Goal: Task Accomplishment & Management: Manage account settings

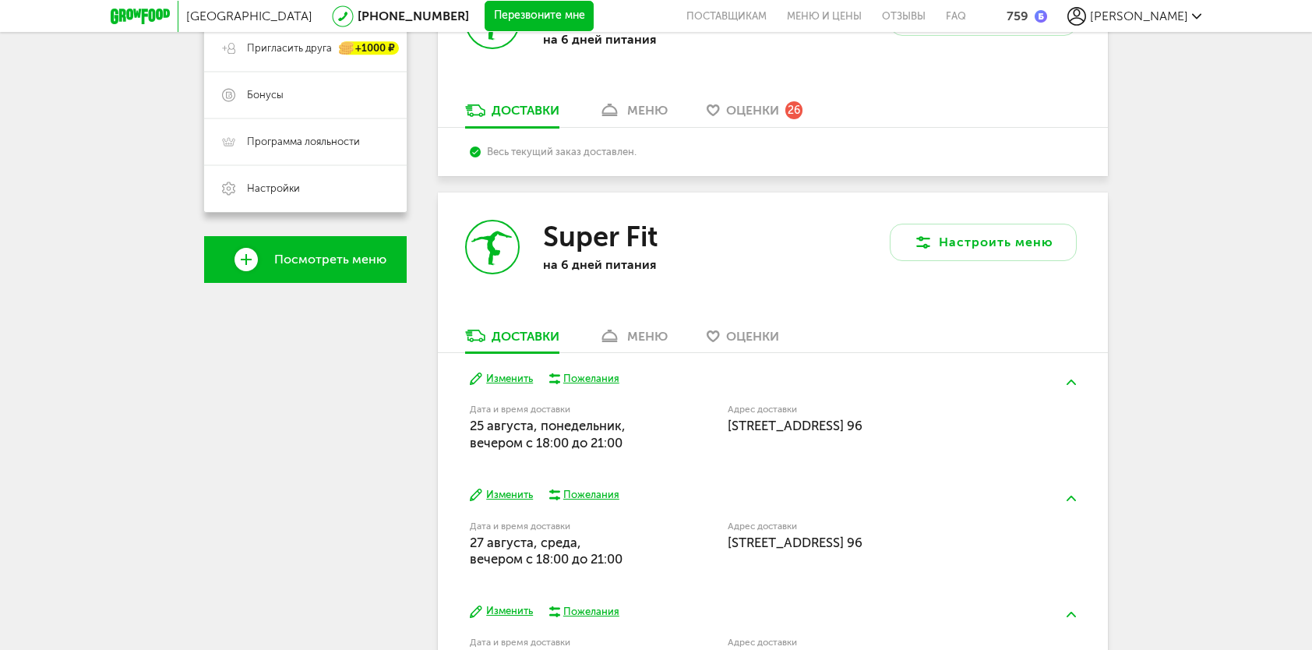
scroll to position [389, 0]
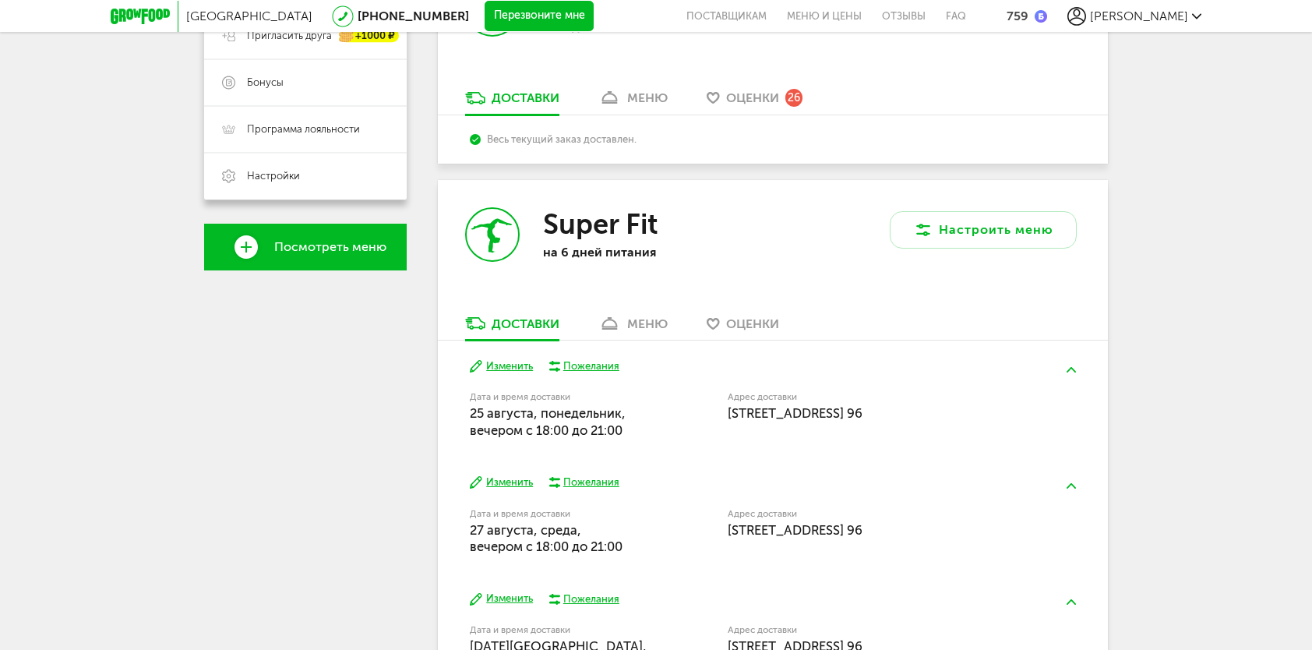
click at [509, 482] on button "Изменить" at bounding box center [501, 482] width 63 height 15
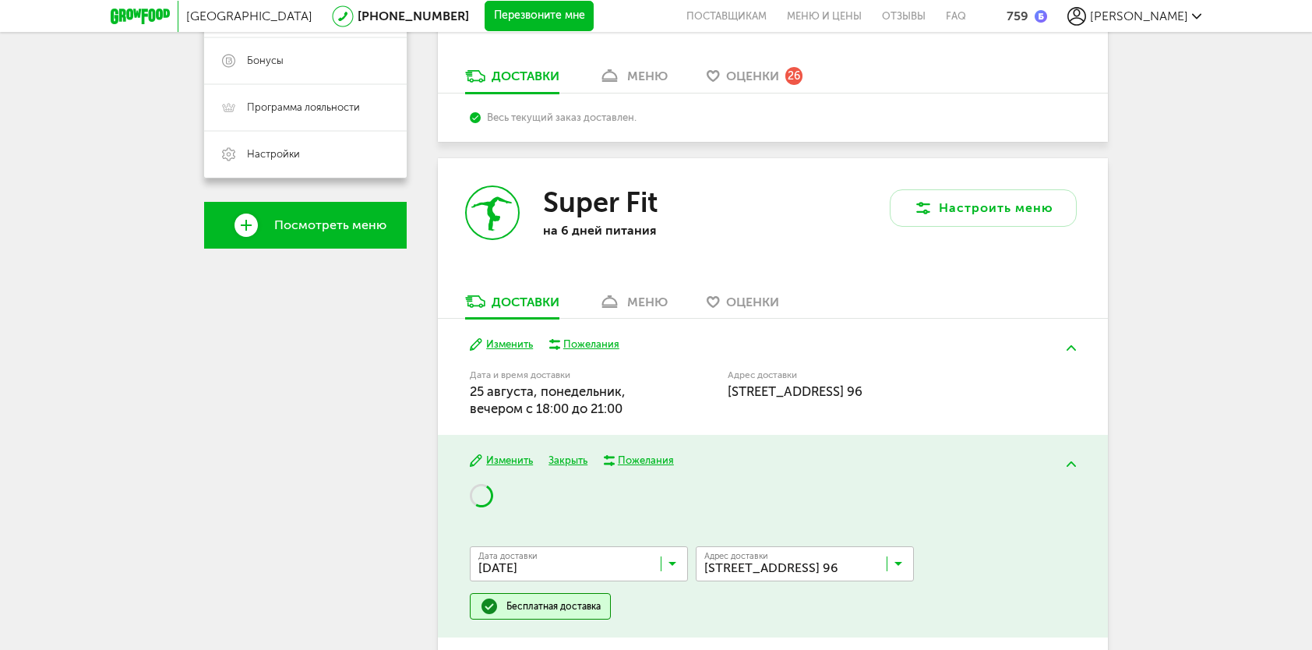
scroll to position [467, 0]
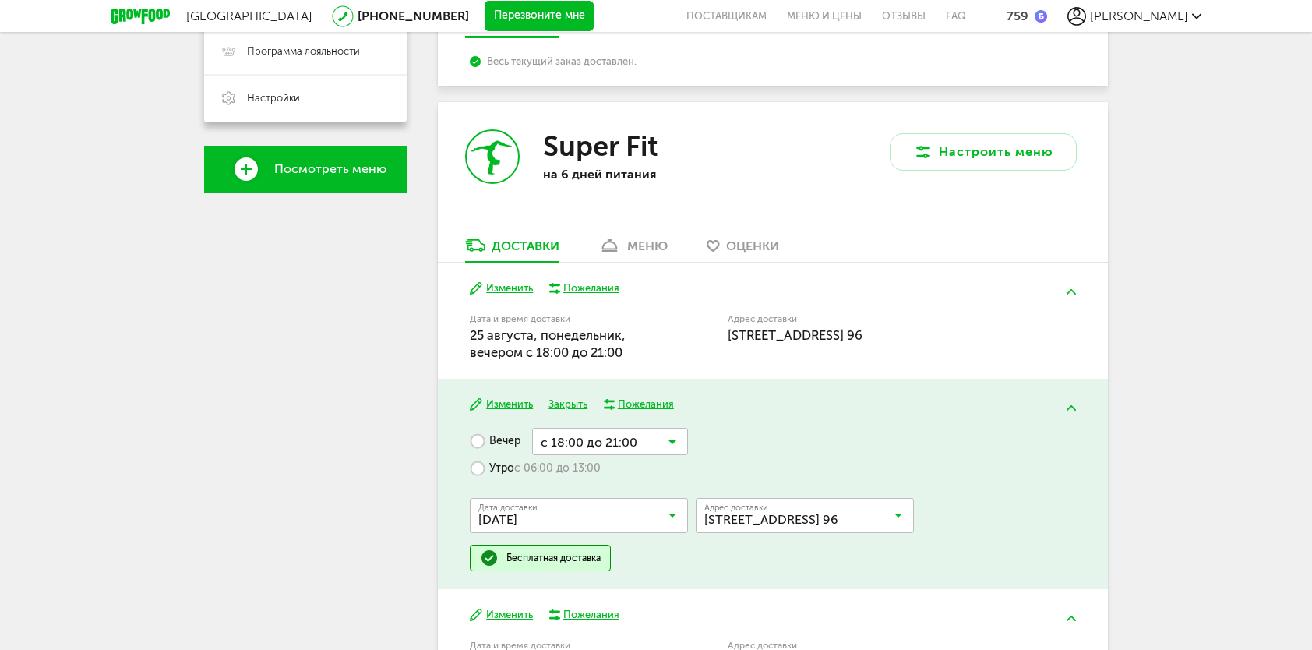
click at [677, 511] on input "Search for option" at bounding box center [583, 519] width 218 height 26
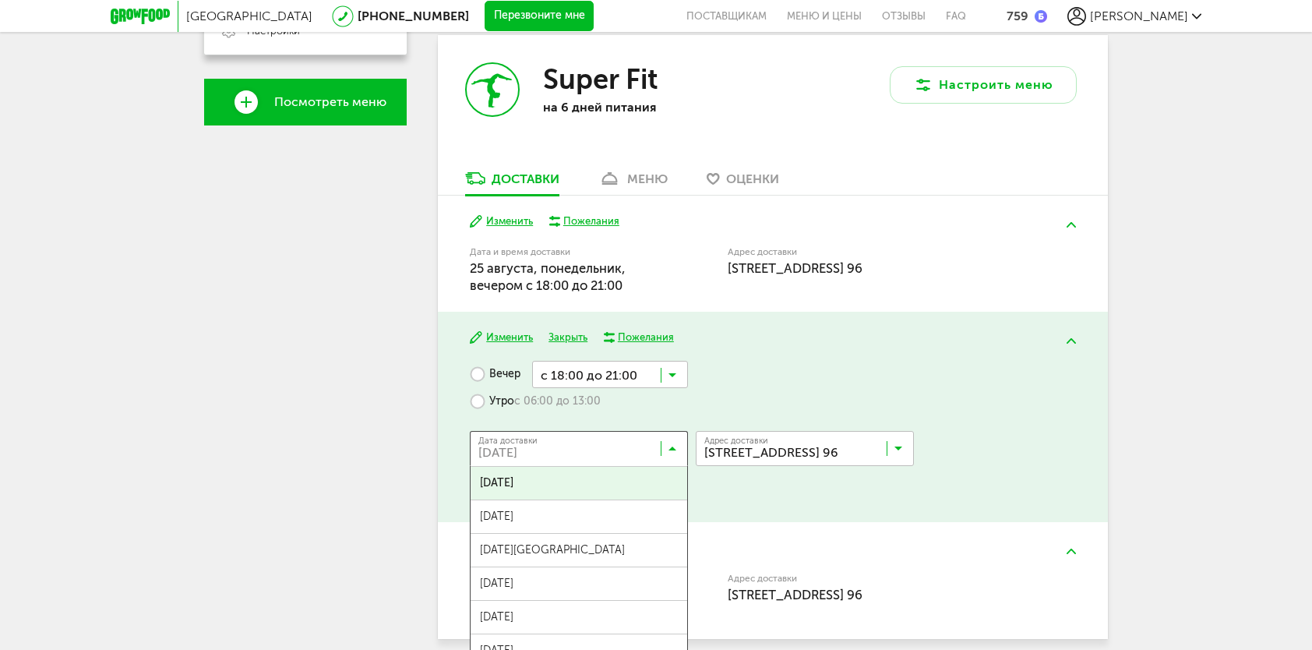
scroll to position [545, 0]
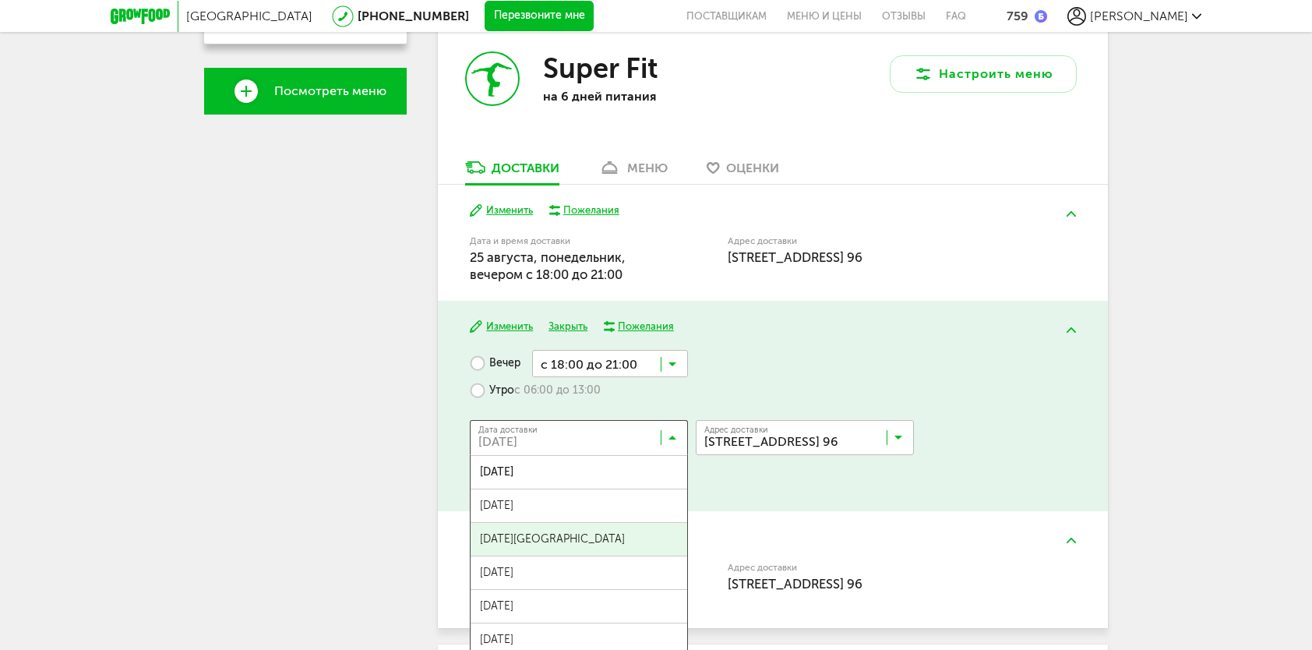
click at [625, 536] on span "29 августа, пятница" at bounding box center [578, 539] width 217 height 33
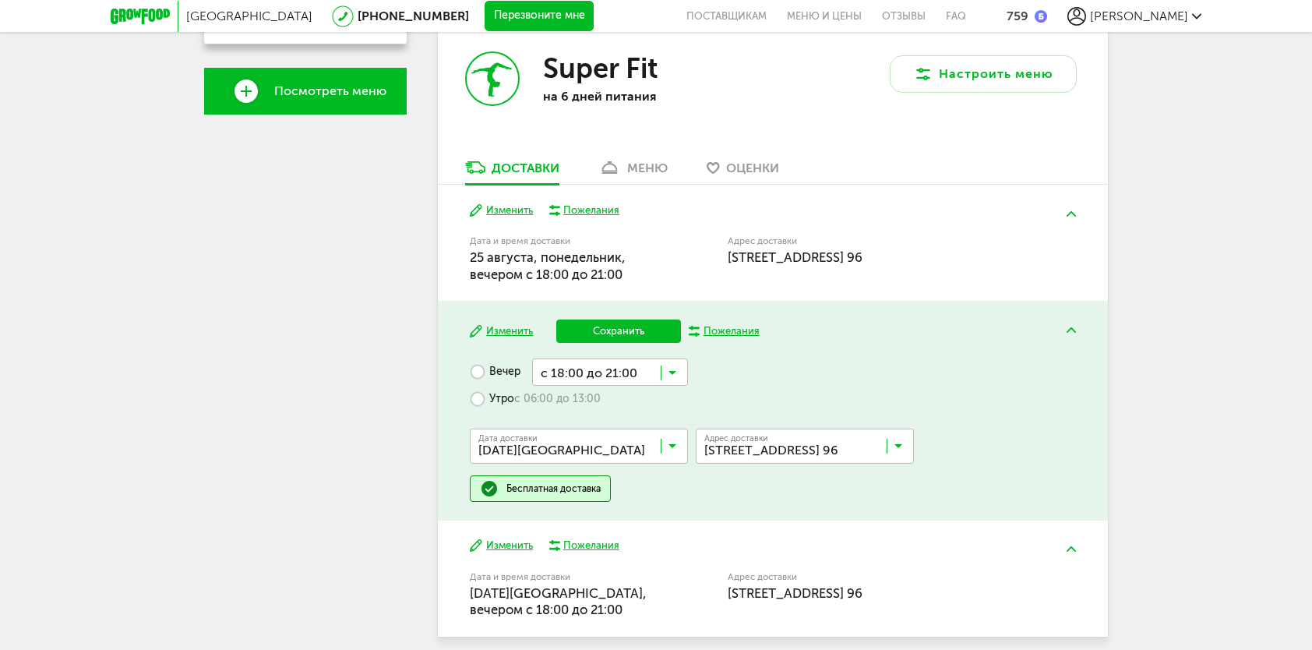
click at [634, 337] on button "Сохранить" at bounding box center [618, 330] width 125 height 23
